Goal: Information Seeking & Learning: Learn about a topic

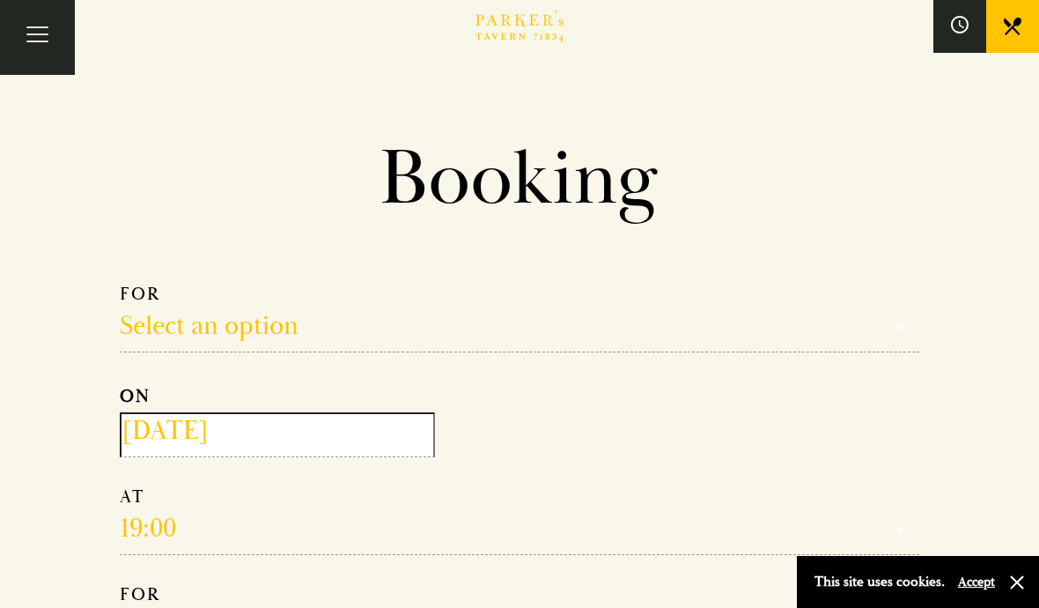
click at [35, 21] on button "Toggle navigation" at bounding box center [37, 37] width 75 height 75
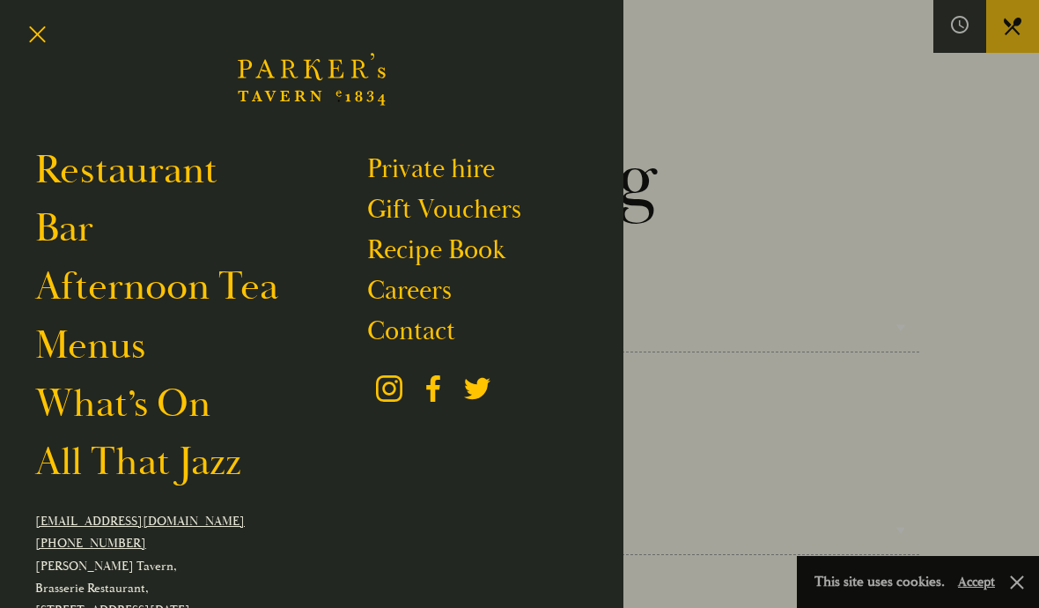
click at [211, 158] on link "Restaurant" at bounding box center [126, 170] width 182 height 48
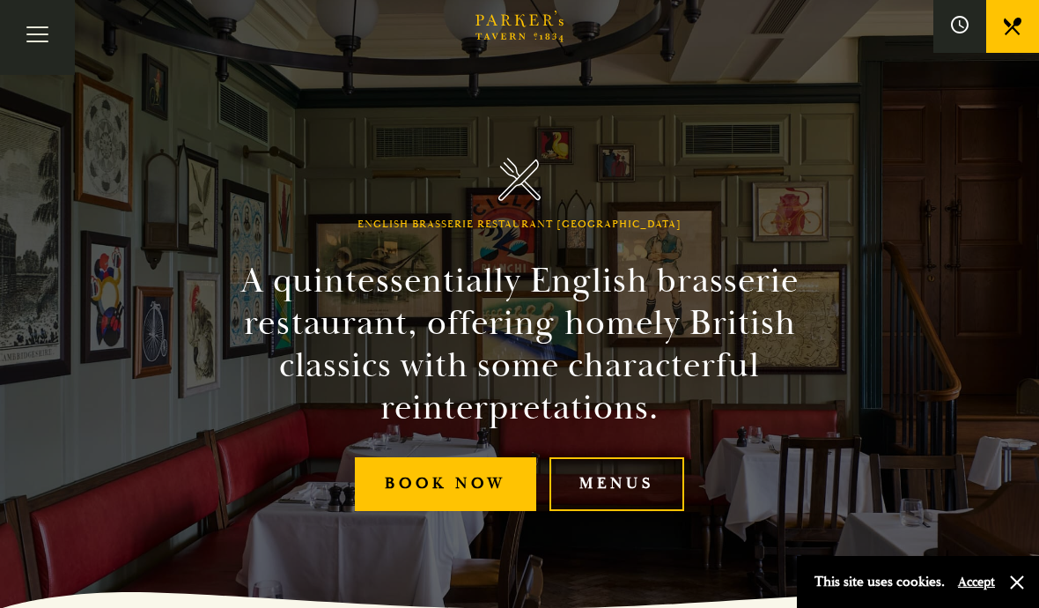
click at [32, 35] on button "Toggle navigation" at bounding box center [37, 37] width 75 height 75
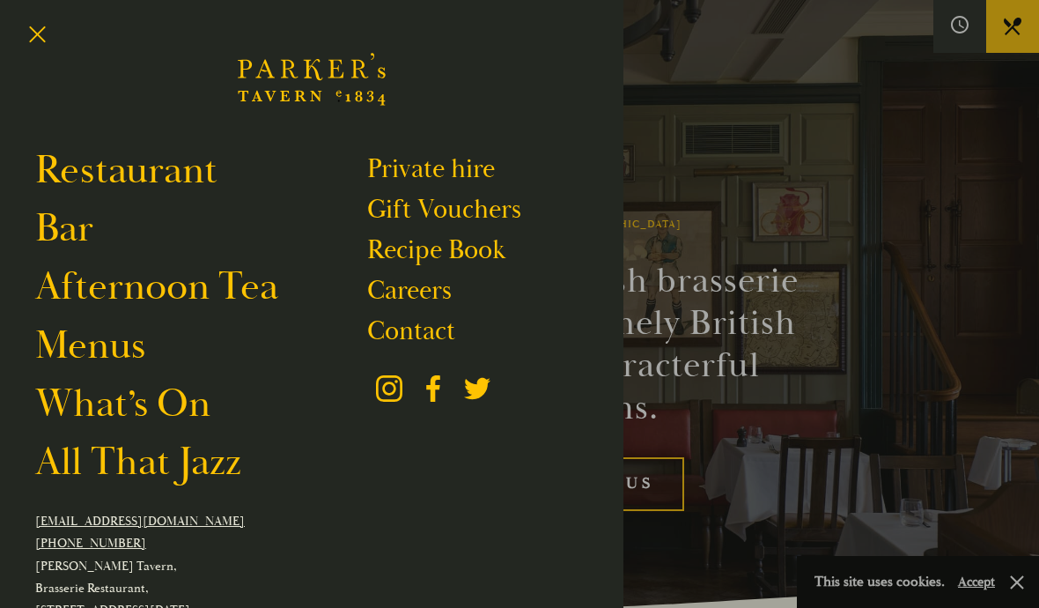
click at [102, 345] on link "Menus" at bounding box center [90, 345] width 110 height 48
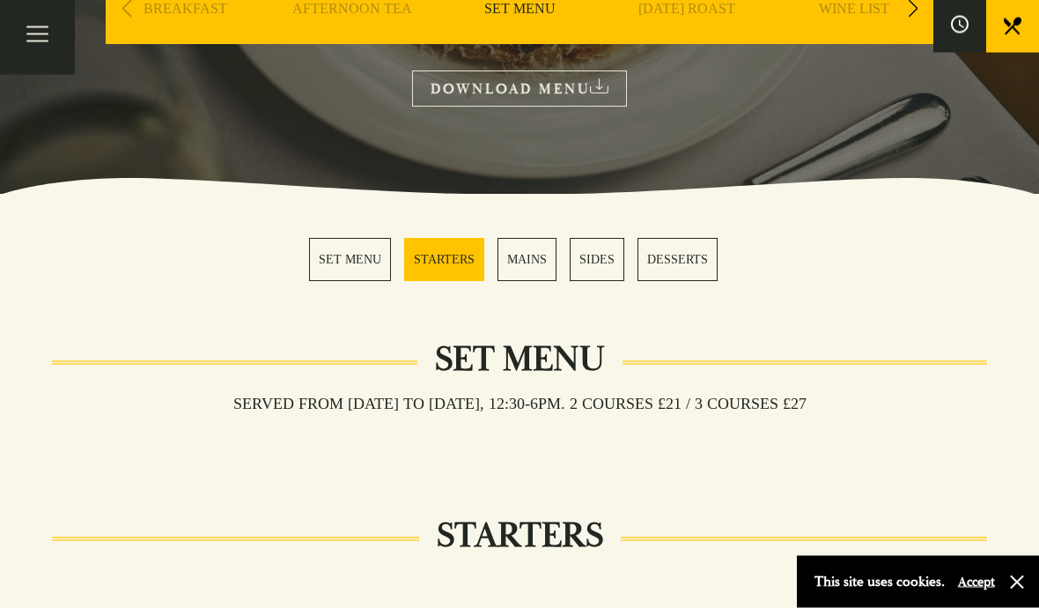
click at [521, 265] on link "MAINS" at bounding box center [527, 260] width 59 height 43
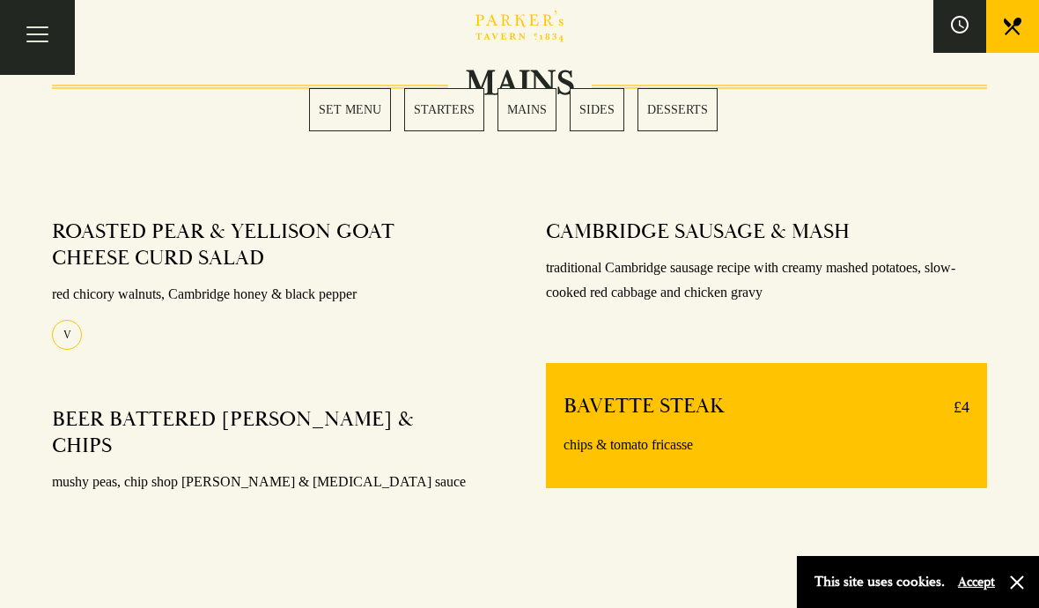
scroll to position [1289, 0]
click at [1017, 242] on div "MAINS ROASTED PEAR & YELLISON GOAT CHEESE CURD SALAD red chicory walnuts, Cambr…" at bounding box center [519, 319] width 1039 height 468
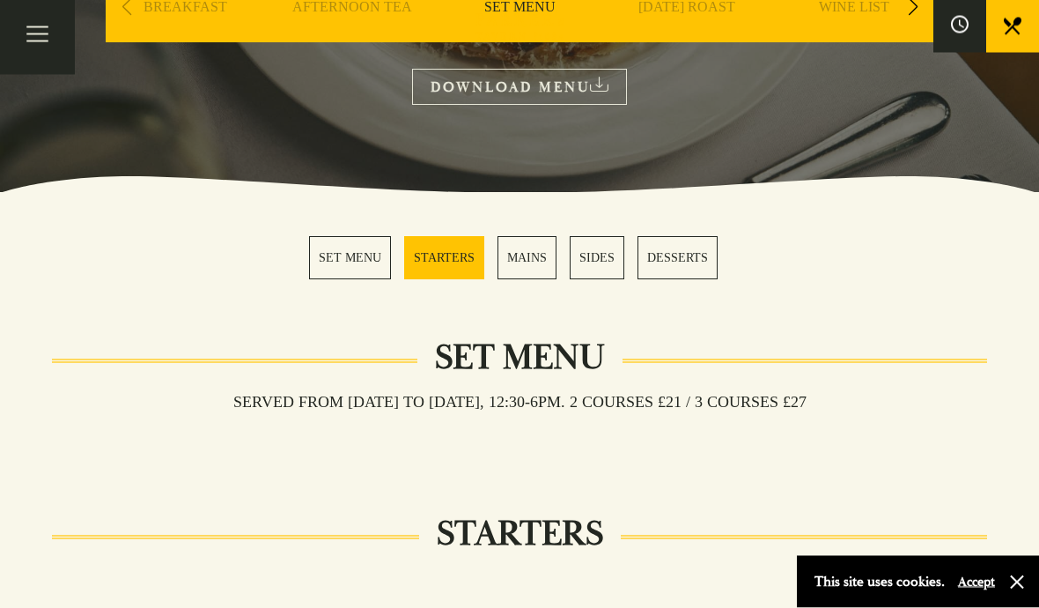
click at [535, 257] on link "MAINS" at bounding box center [527, 258] width 59 height 43
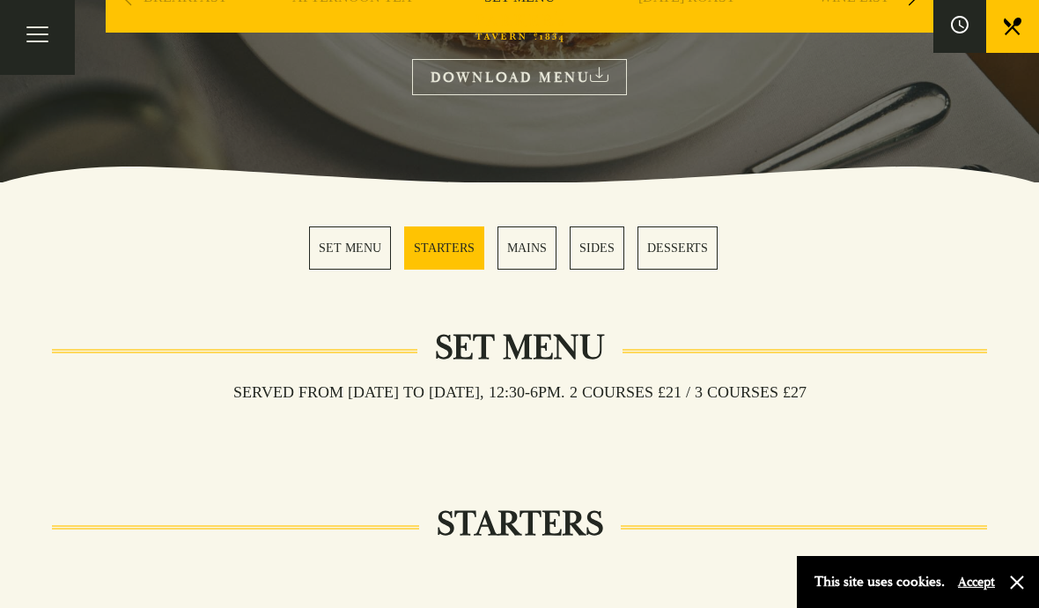
scroll to position [339, 0]
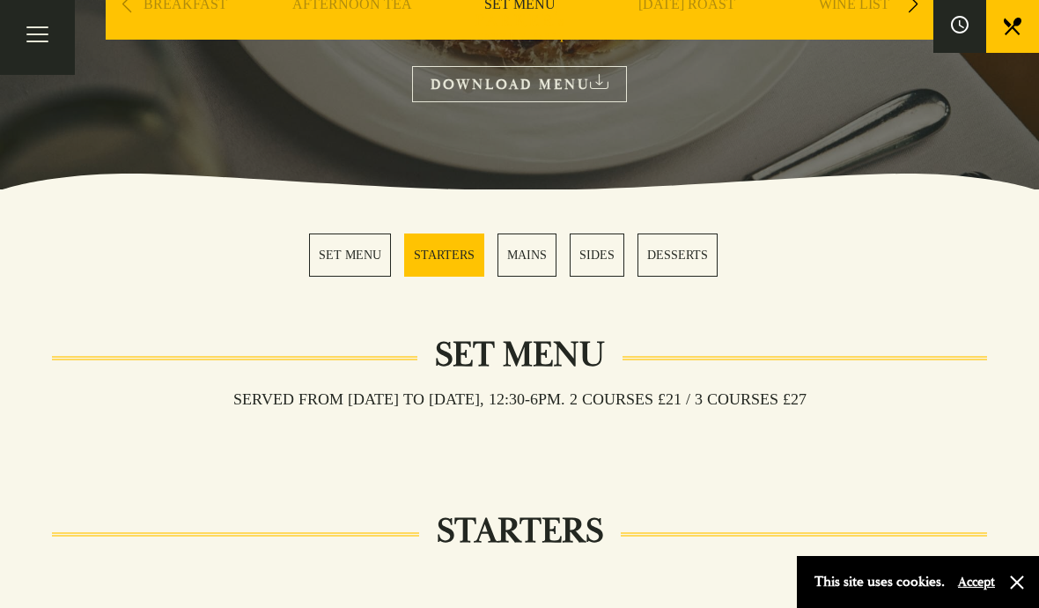
click at [517, 247] on link "MAINS" at bounding box center [527, 254] width 59 height 43
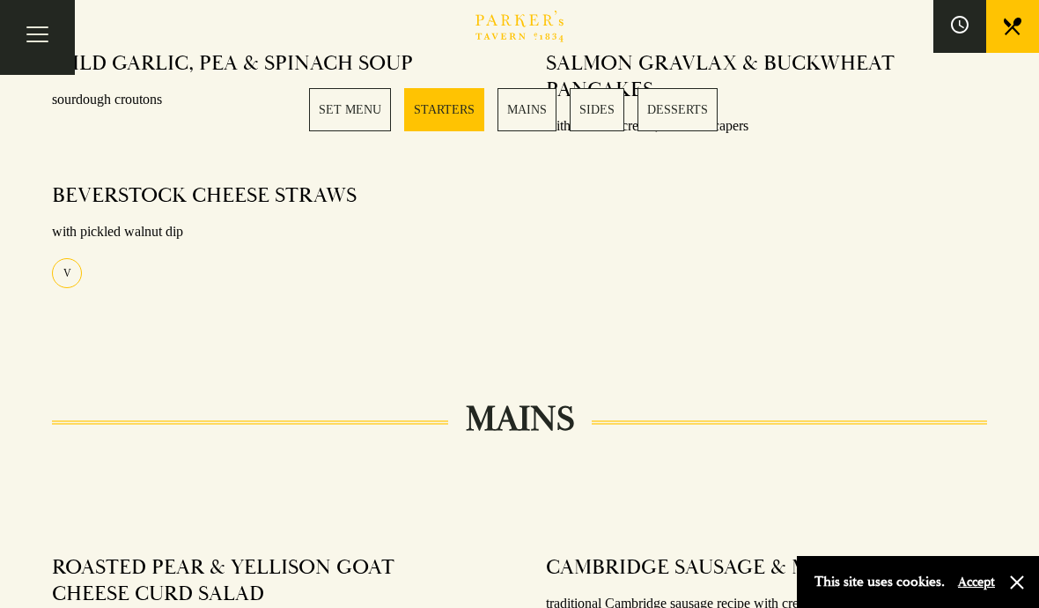
scroll to position [956, 0]
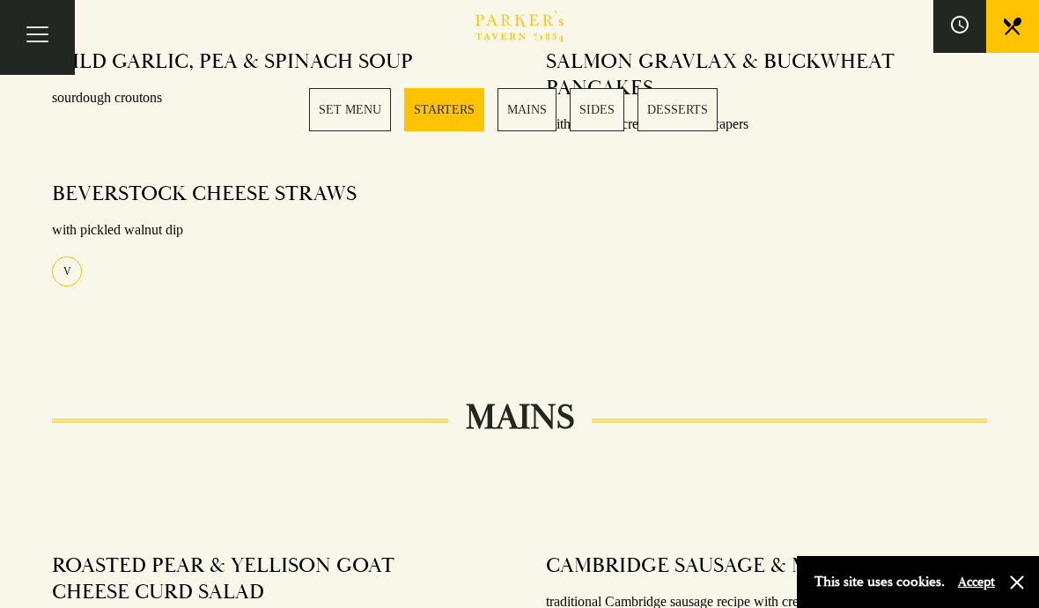
click at [23, 39] on button "Toggle navigation" at bounding box center [37, 37] width 75 height 75
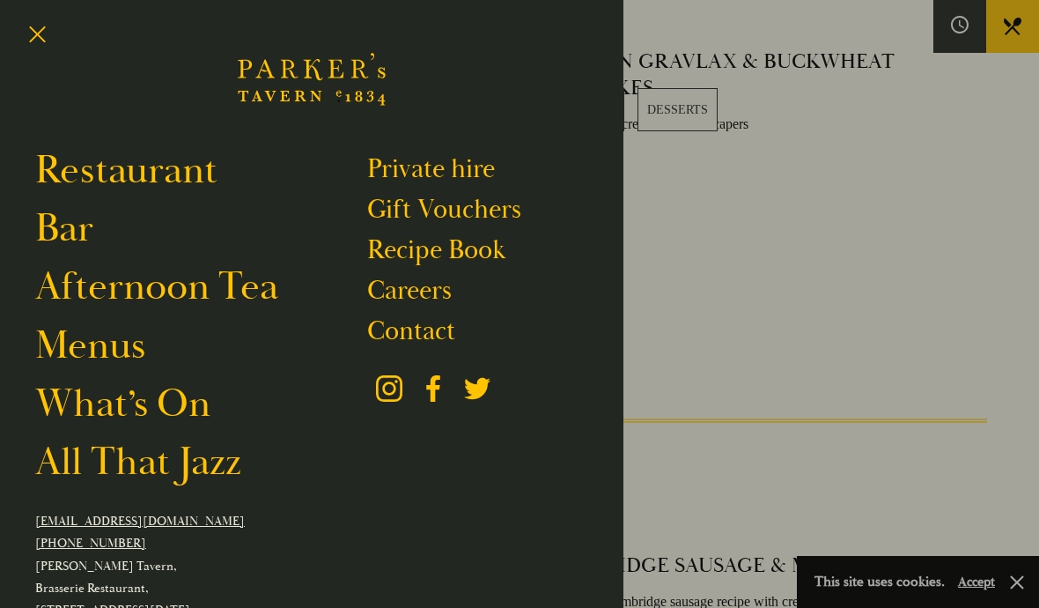
click at [118, 348] on link "Menus" at bounding box center [90, 345] width 110 height 48
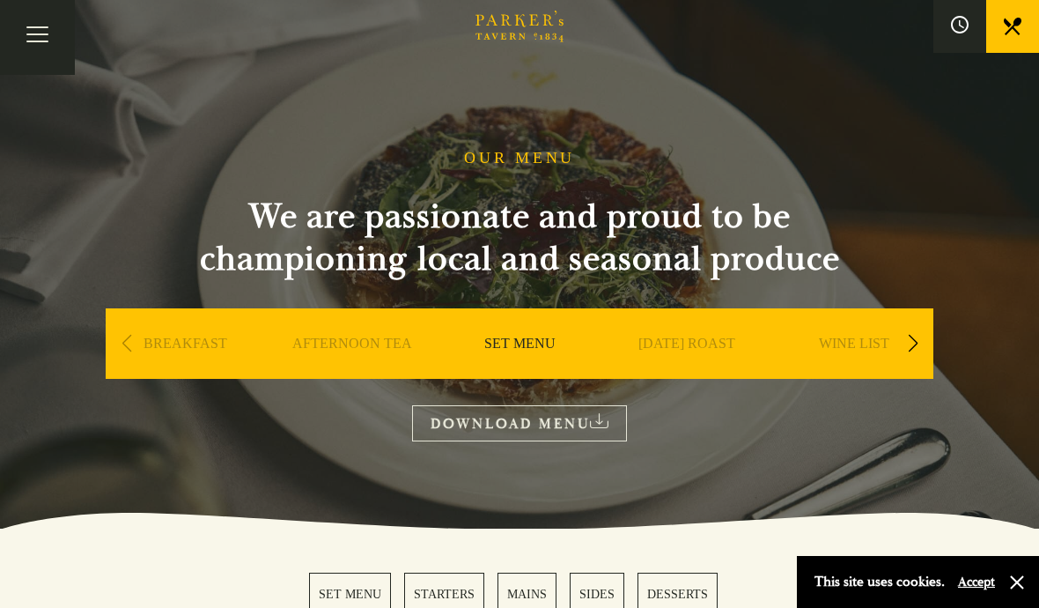
click at [907, 343] on div "Next slide" at bounding box center [913, 343] width 24 height 39
click at [866, 336] on link "A LA CARTE" at bounding box center [855, 370] width 82 height 70
